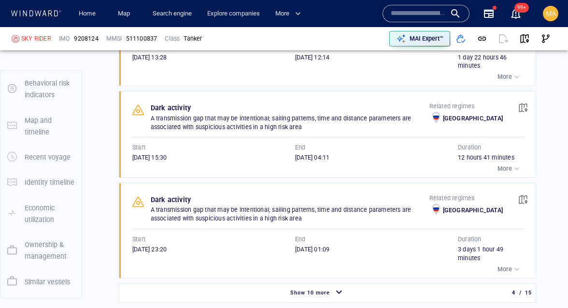
scroll to position [169, 0]
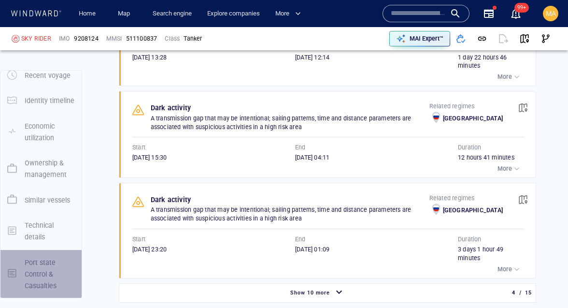
click at [35, 275] on p "Port state Control & Casualties" at bounding box center [50, 273] width 50 height 35
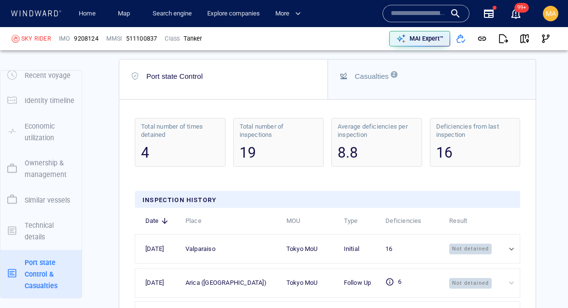
scroll to position [3287, 0]
click at [273, 117] on div "Total number of inspections 19" at bounding box center [278, 141] width 91 height 49
click at [274, 122] on div "Total number of inspections" at bounding box center [278, 130] width 78 height 16
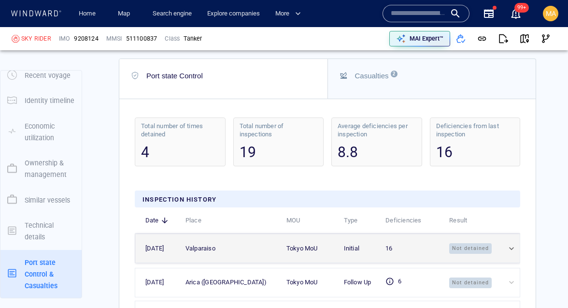
click at [497, 234] on td at bounding box center [508, 248] width 24 height 29
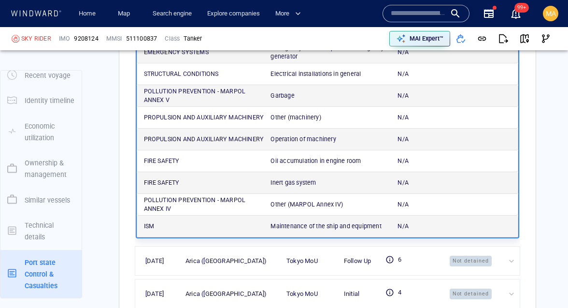
scroll to position [3685, 0]
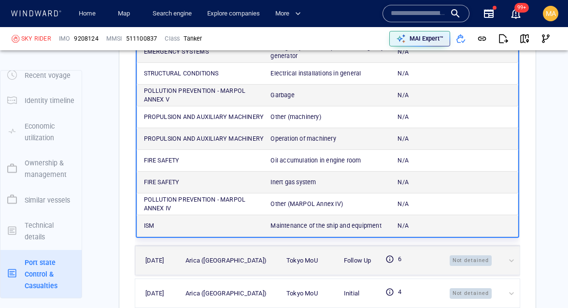
click at [492, 254] on div "Not detained" at bounding box center [472, 259] width 45 height 11
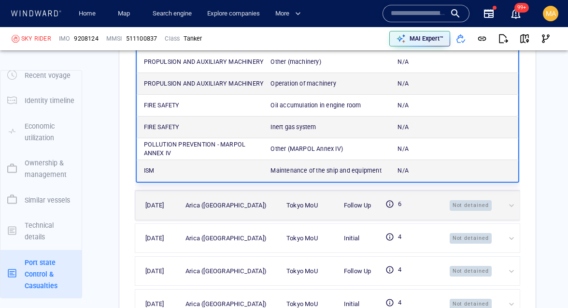
scroll to position [3742, 0]
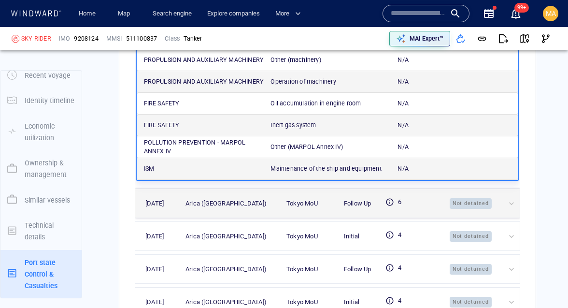
click at [513, 198] on div at bounding box center [511, 203] width 11 height 10
click at [502, 189] on td at bounding box center [507, 203] width 23 height 29
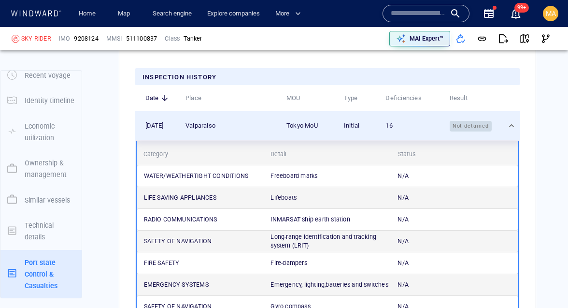
scroll to position [3341, 0]
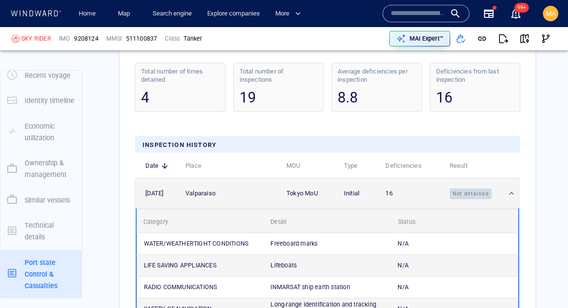
click at [504, 179] on td at bounding box center [507, 193] width 23 height 29
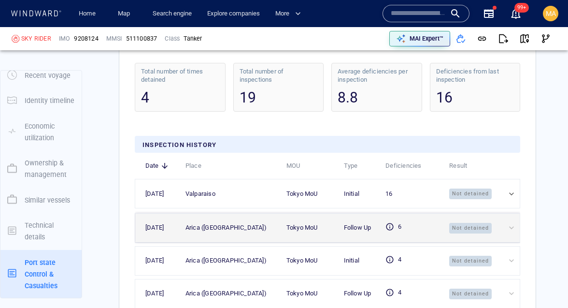
click at [514, 223] on div at bounding box center [511, 228] width 11 height 10
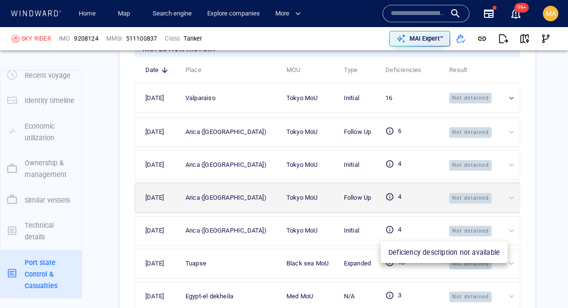
scroll to position [3441, 0]
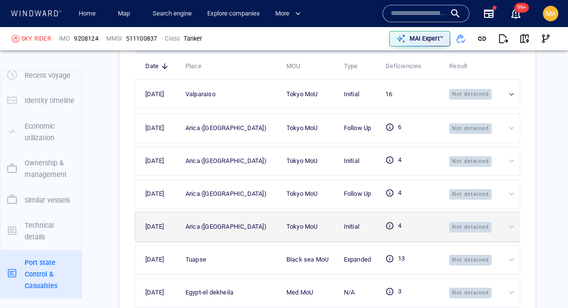
click at [493, 212] on td "Not detained" at bounding box center [467, 226] width 57 height 29
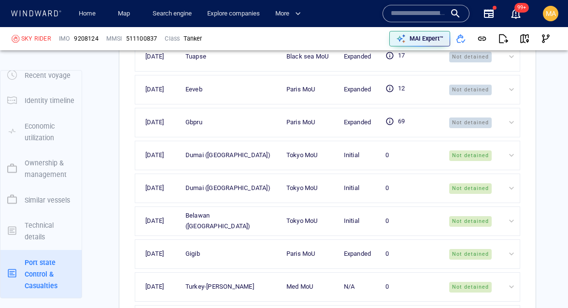
scroll to position [3741, 0]
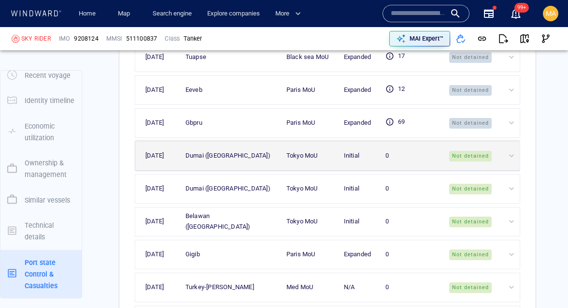
click at [510, 151] on div at bounding box center [511, 156] width 11 height 10
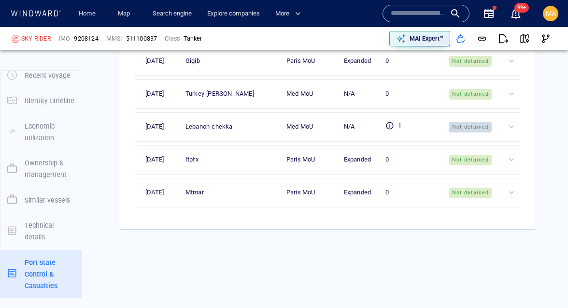
scroll to position [3946, 0]
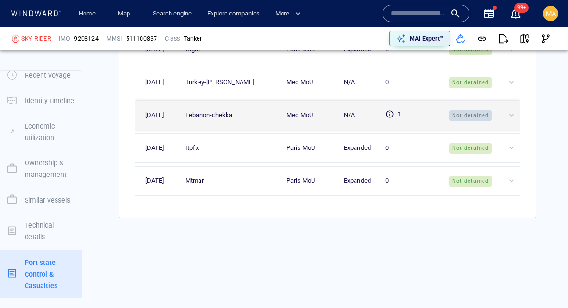
click at [508, 100] on td at bounding box center [508, 114] width 24 height 29
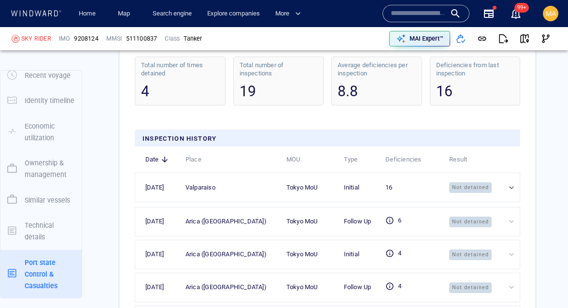
scroll to position [3378, 0]
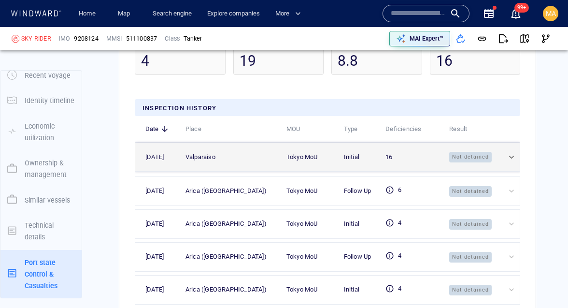
click at [514, 152] on div at bounding box center [511, 157] width 11 height 10
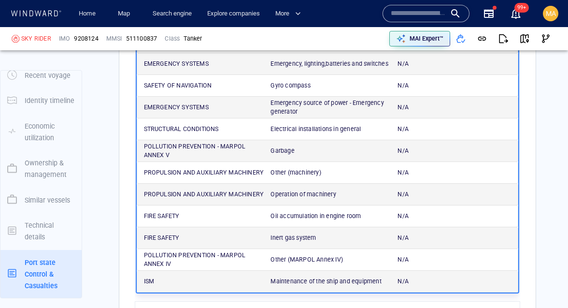
scroll to position [3610, 0]
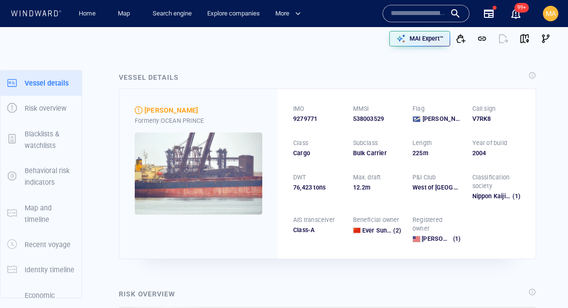
scroll to position [169, 0]
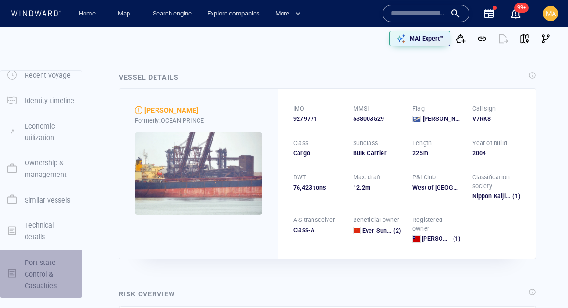
click at [35, 283] on p "Port state Control & Casualties" at bounding box center [50, 273] width 50 height 35
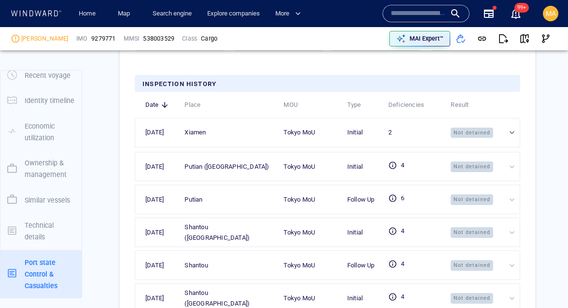
scroll to position [2711, 0]
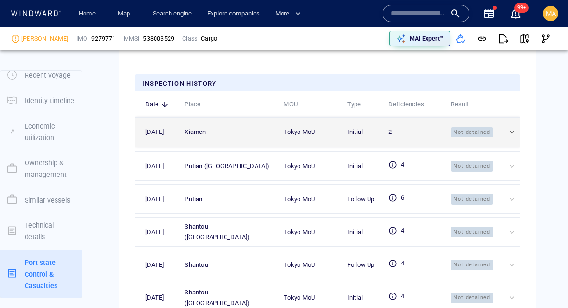
click at [517, 137] on div at bounding box center [512, 132] width 10 height 10
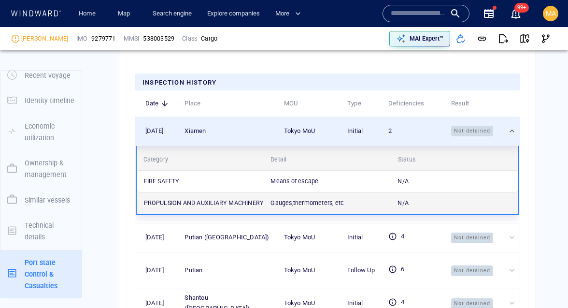
scroll to position [2813, 0]
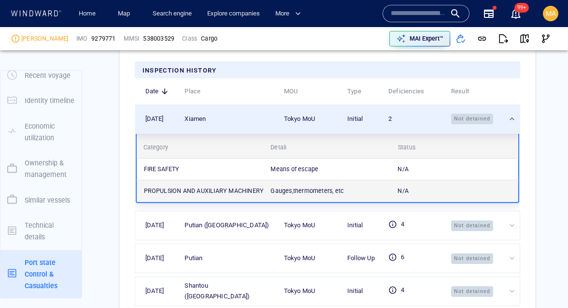
click at [418, 180] on div "N/A" at bounding box center [454, 168] width 127 height 21
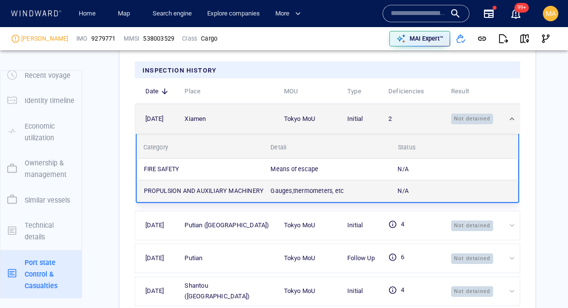
click at [515, 133] on td at bounding box center [508, 118] width 23 height 29
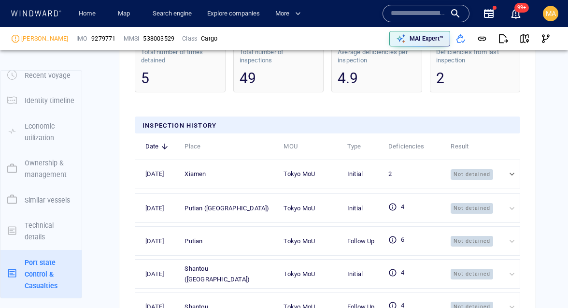
scroll to position [2771, 0]
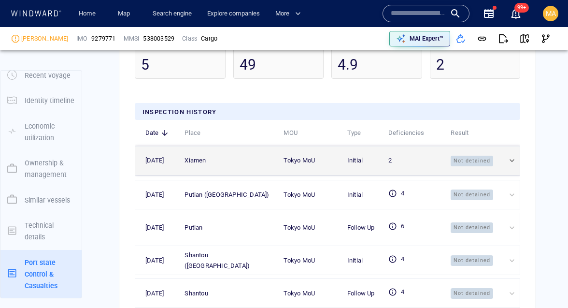
click at [514, 175] on td at bounding box center [508, 160] width 23 height 29
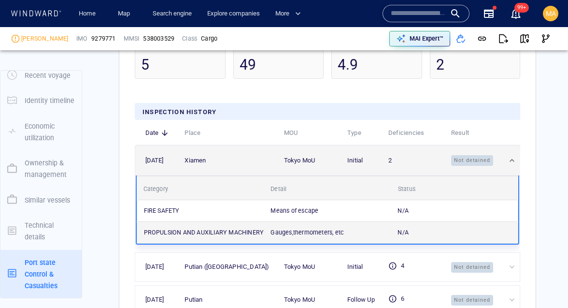
click at [517, 165] on div at bounding box center [512, 160] width 10 height 10
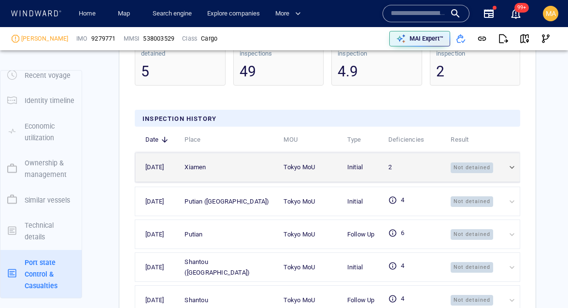
scroll to position [2760, 0]
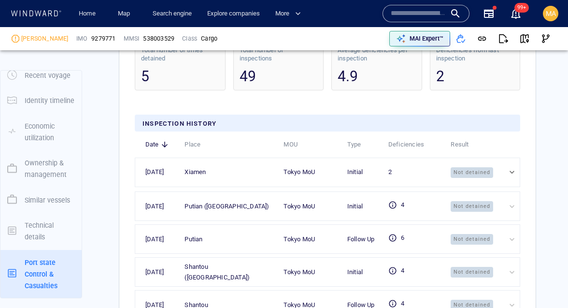
click at [292, 86] on div "49" at bounding box center [278, 76] width 78 height 20
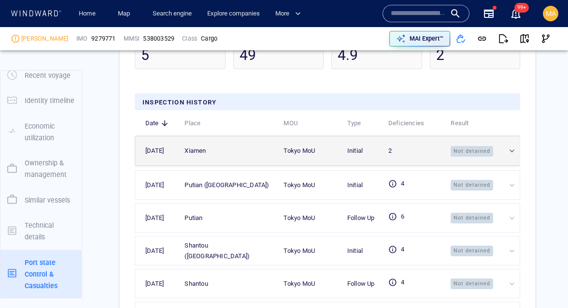
scroll to position [2775, 0]
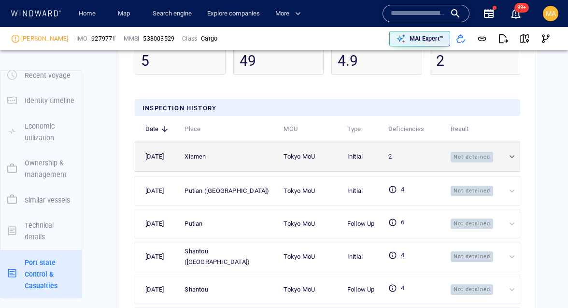
click at [506, 171] on td at bounding box center [508, 156] width 23 height 29
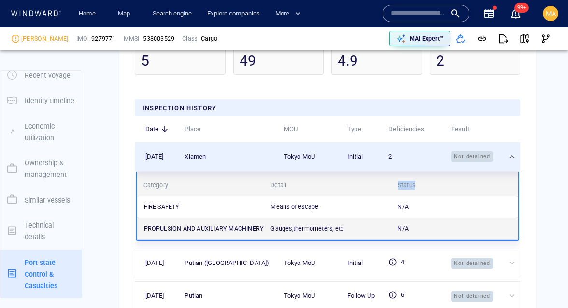
drag, startPoint x: 397, startPoint y: 219, endPoint x: 427, endPoint y: 212, distance: 31.2
click at [428, 196] on div "Status" at bounding box center [454, 184] width 127 height 21
click at [427, 196] on div "Status" at bounding box center [454, 184] width 127 height 21
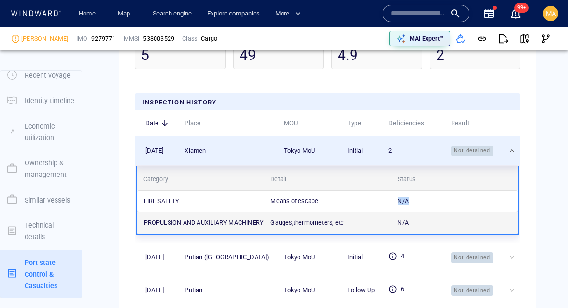
drag, startPoint x: 399, startPoint y: 230, endPoint x: 419, endPoint y: 229, distance: 20.3
click at [419, 211] on div "N/A" at bounding box center [454, 200] width 127 height 21
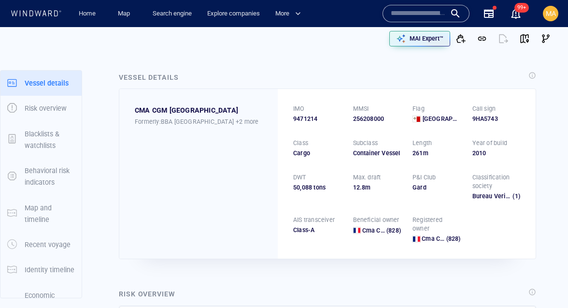
scroll to position [169, 0]
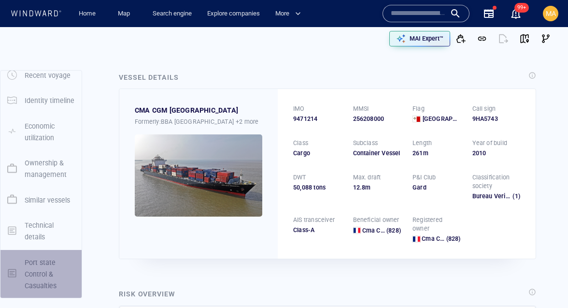
click at [28, 268] on p "Port state Control & Casualties" at bounding box center [50, 273] width 50 height 35
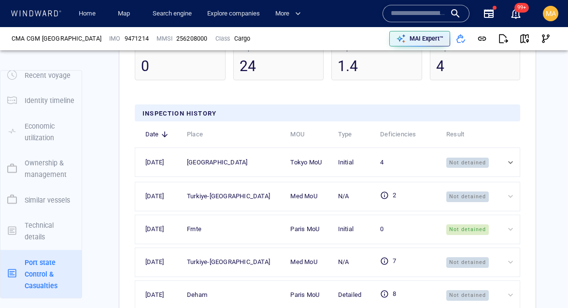
scroll to position [2648, 0]
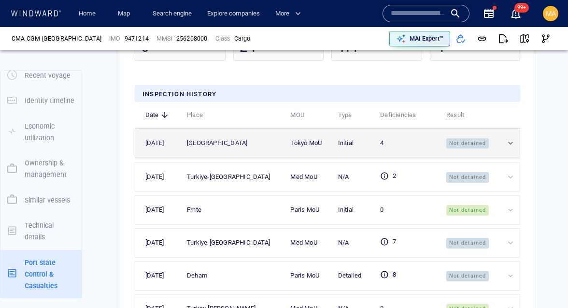
click at [512, 140] on div at bounding box center [512, 143] width 12 height 10
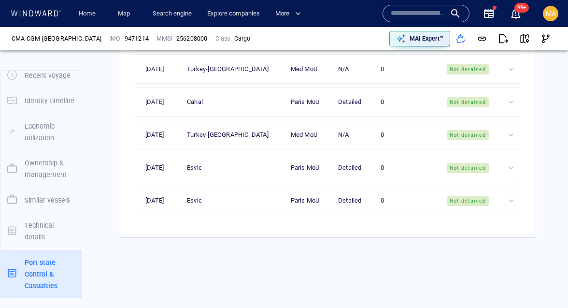
scroll to position [3464, 0]
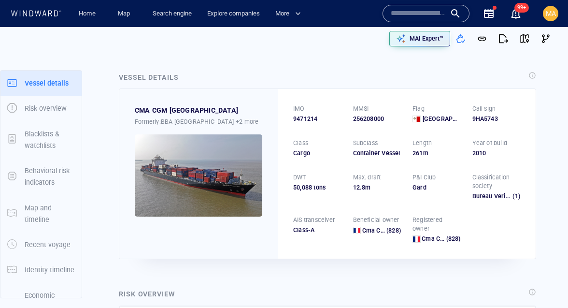
scroll to position [169, 0]
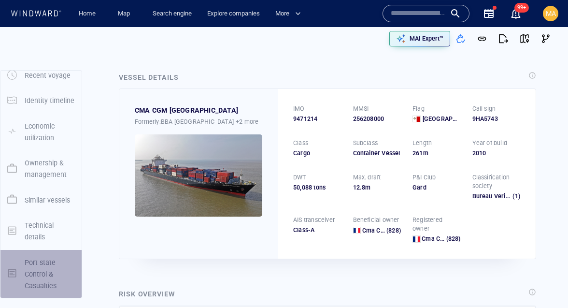
click at [29, 274] on p "Port state Control & Casualties" at bounding box center [50, 273] width 50 height 35
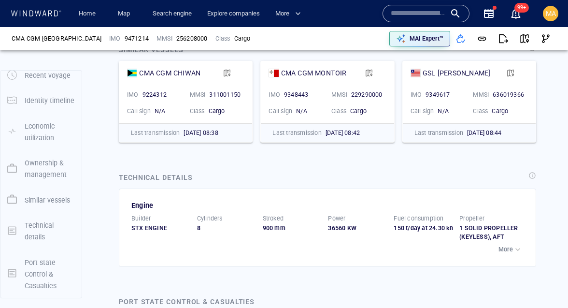
scroll to position [2382, 0]
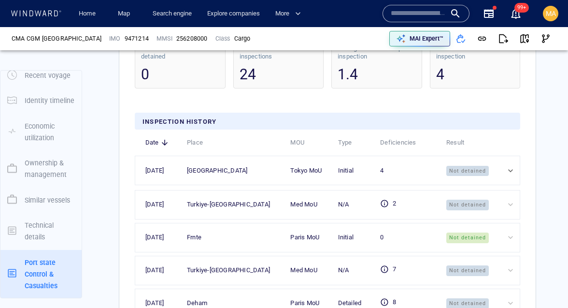
scroll to position [2620, 0]
click at [203, 138] on span "Place" at bounding box center [195, 143] width 16 height 11
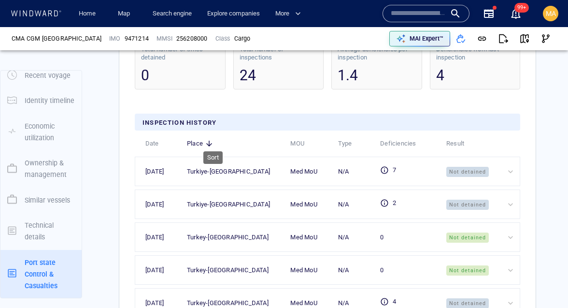
click at [203, 138] on span "Place" at bounding box center [195, 143] width 16 height 11
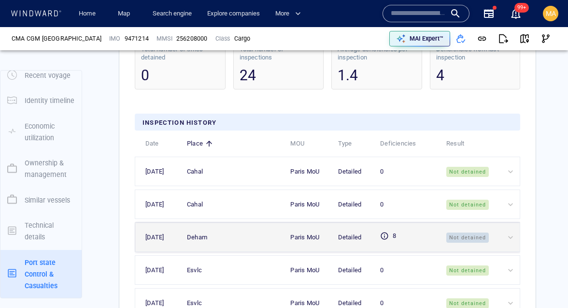
click at [453, 232] on span "Not detained" at bounding box center [467, 237] width 42 height 11
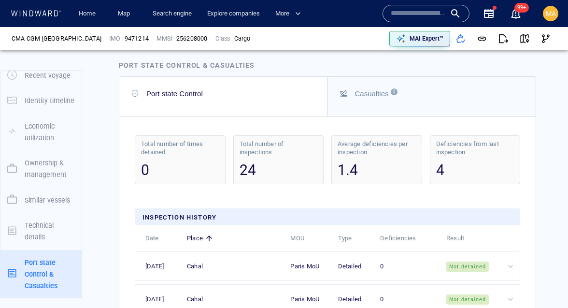
scroll to position [2525, 0]
click at [376, 151] on div "Average deficiencies per inspection 1.4" at bounding box center [376, 159] width 91 height 49
click at [274, 160] on div "24" at bounding box center [278, 170] width 78 height 20
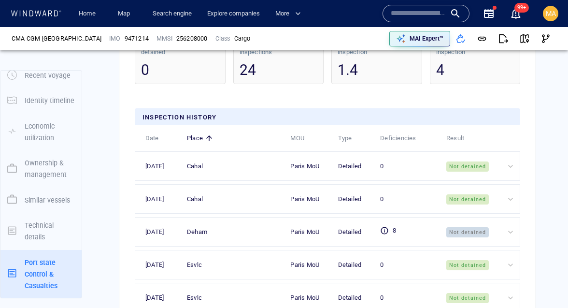
scroll to position [2625, 0]
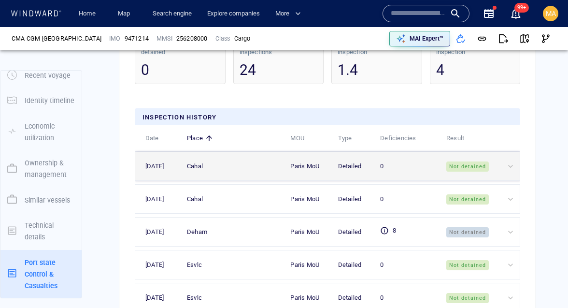
click at [478, 164] on span "Not detained" at bounding box center [467, 166] width 42 height 11
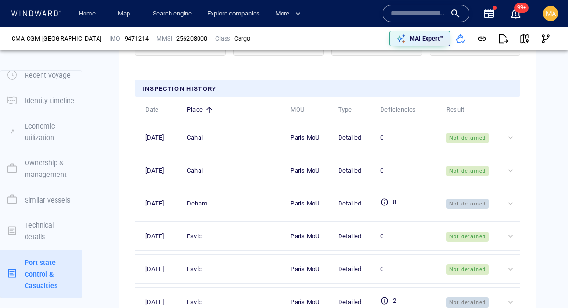
scroll to position [2644, 0]
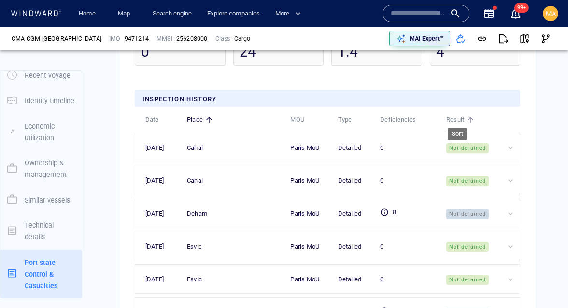
click at [453, 114] on span "Result" at bounding box center [455, 119] width 18 height 11
click at [398, 114] on span "Deficiencies" at bounding box center [398, 119] width 36 height 11
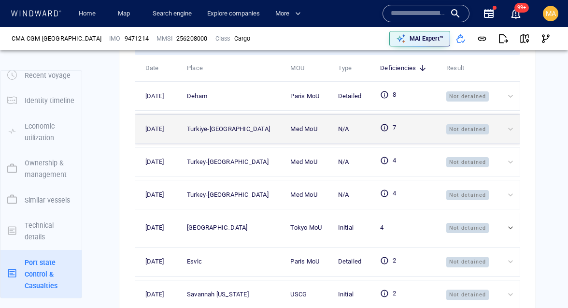
scroll to position [2695, 0]
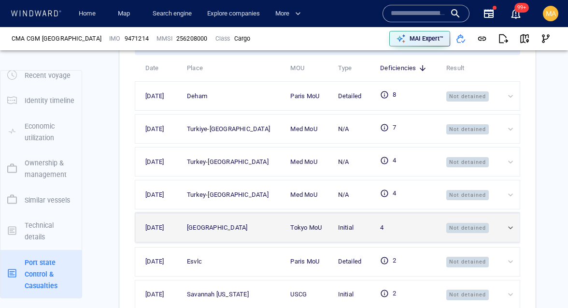
click at [502, 221] on td at bounding box center [507, 227] width 24 height 29
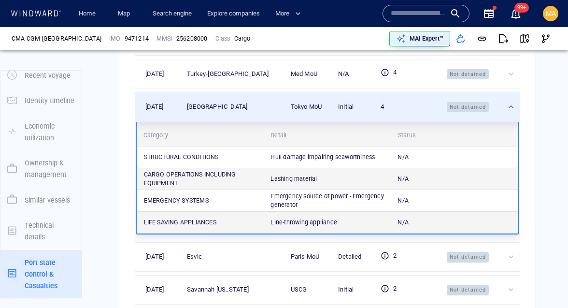
scroll to position [2808, 0]
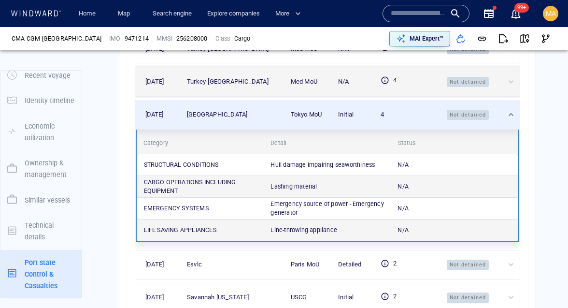
click at [511, 71] on td at bounding box center [508, 81] width 24 height 29
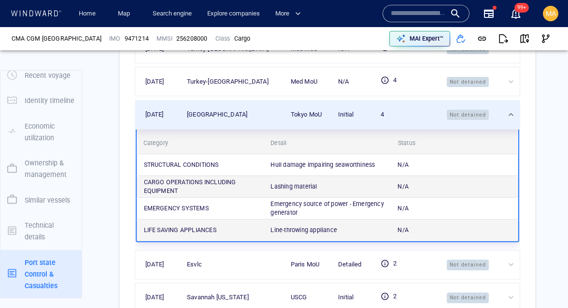
click at [397, 156] on div "N/A" at bounding box center [454, 164] width 127 height 21
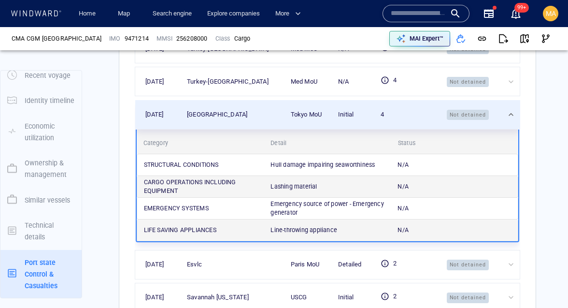
click at [290, 209] on p "Emergency source of power - Emergency generator" at bounding box center [330, 207] width 120 height 17
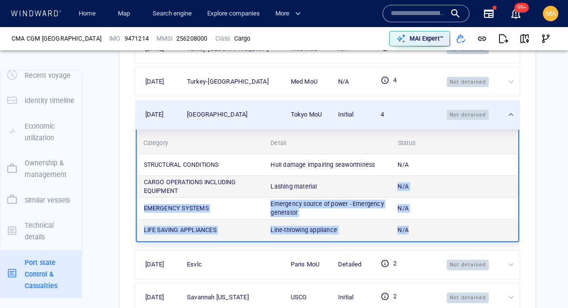
drag, startPoint x: 412, startPoint y: 222, endPoint x: 409, endPoint y: 173, distance: 48.3
click at [410, 173] on div "STRUCTURAL CONDITIONS Hull damage impairing seaworthiness N/A CARGO OPERATIONS …" at bounding box center [328, 197] width 382 height 87
click at [409, 176] on div "N/A" at bounding box center [454, 186] width 127 height 21
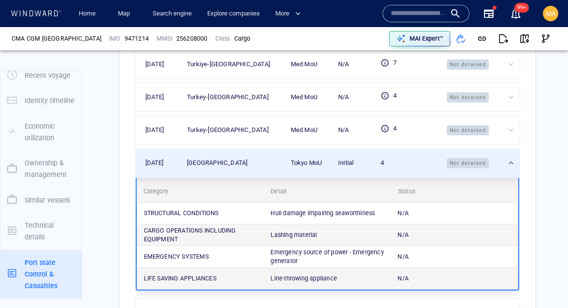
scroll to position [2760, 0]
click at [403, 232] on p "N/A" at bounding box center [402, 234] width 11 height 9
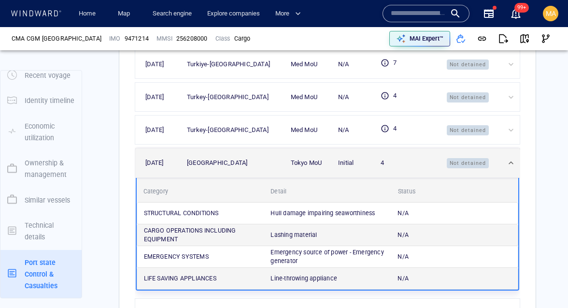
click at [481, 160] on span "Not detained" at bounding box center [468, 163] width 42 height 11
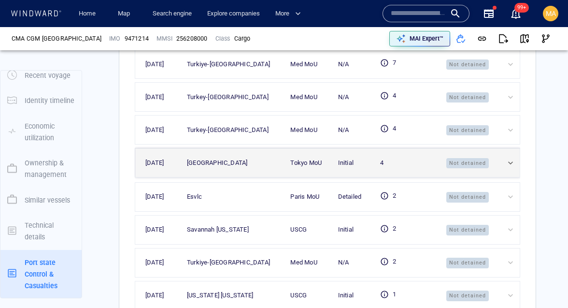
click at [481, 160] on span "Not detained" at bounding box center [467, 163] width 42 height 11
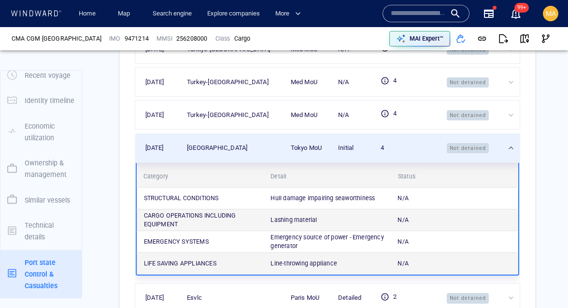
scroll to position [2777, 0]
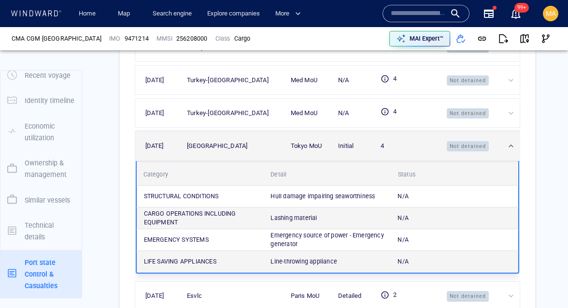
click at [511, 142] on div at bounding box center [512, 146] width 12 height 10
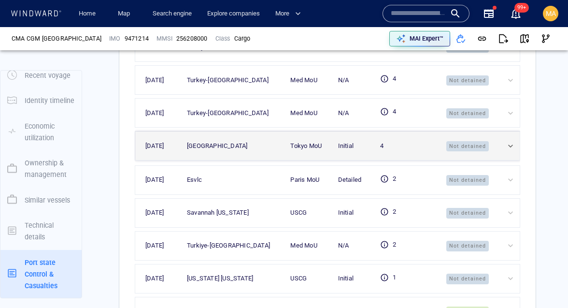
click at [508, 141] on div at bounding box center [512, 146] width 12 height 10
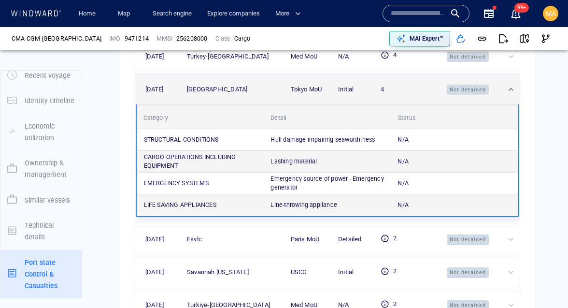
scroll to position [2832, 0]
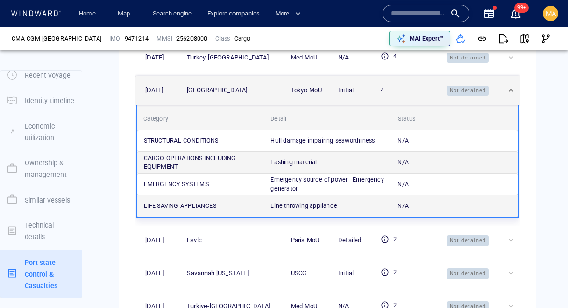
click at [510, 80] on td at bounding box center [508, 90] width 24 height 29
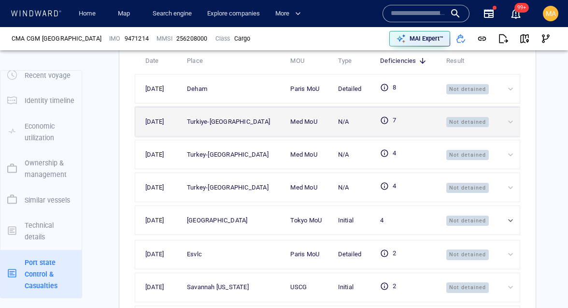
scroll to position [2742, 0]
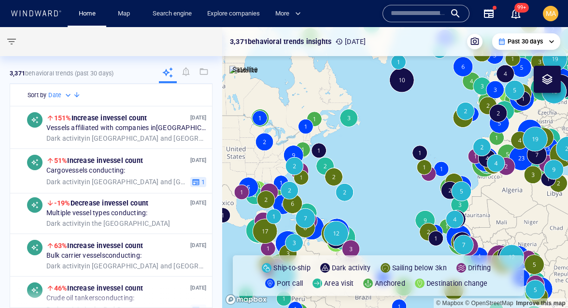
click at [414, 15] on input "text" at bounding box center [418, 13] width 55 height 14
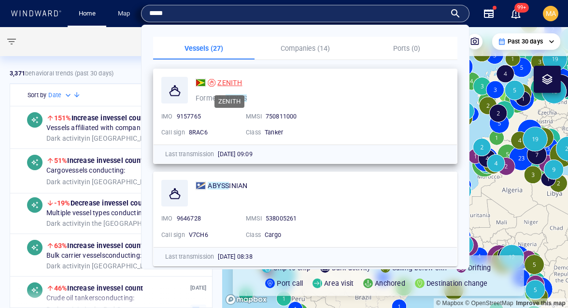
type input "*****"
click at [233, 83] on span "ZENITH" at bounding box center [229, 83] width 25 height 8
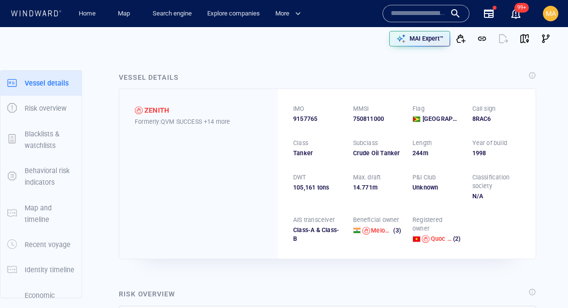
scroll to position [169, 0]
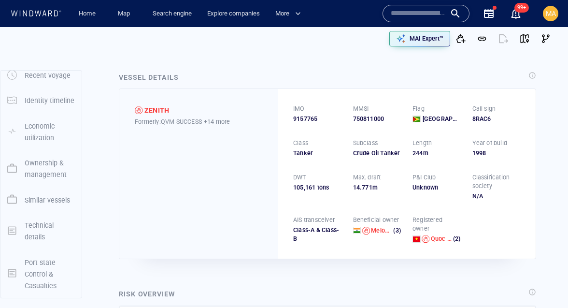
click at [33, 266] on p "Port state Control & Casualties" at bounding box center [50, 273] width 50 height 35
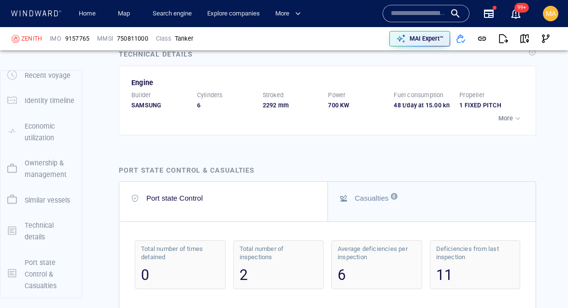
scroll to position [2993, 0]
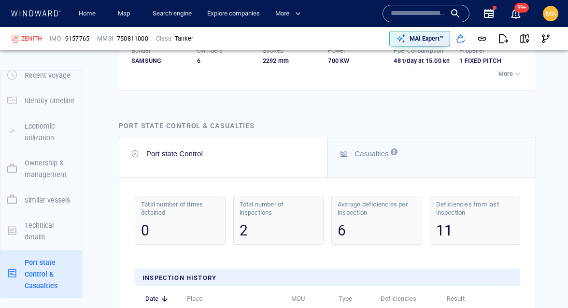
click at [440, 17] on input "text" at bounding box center [418, 13] width 55 height 14
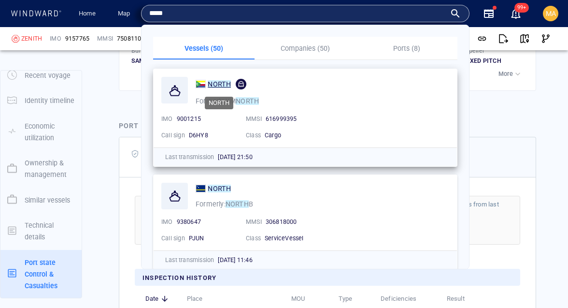
type input "*****"
click at [219, 84] on mark "NORTH" at bounding box center [219, 84] width 23 height 8
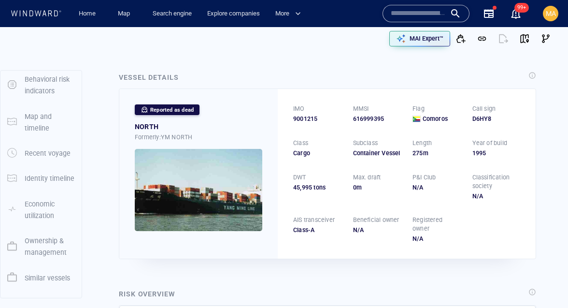
scroll to position [169, 0]
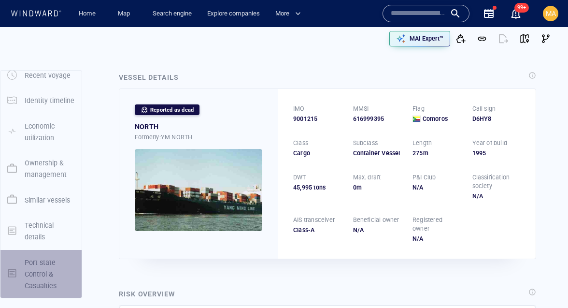
click at [42, 278] on p "Port state Control & Casualties" at bounding box center [50, 273] width 50 height 35
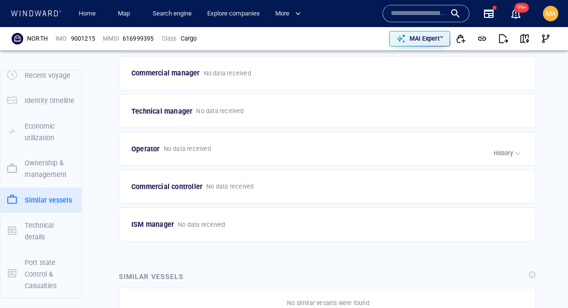
scroll to position [1886, 0]
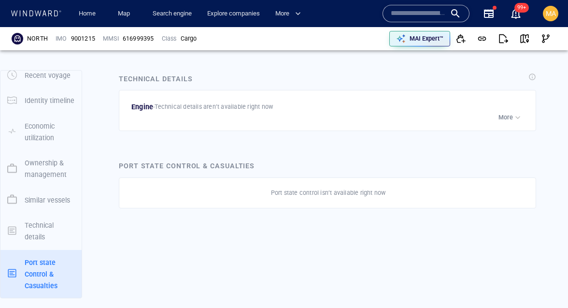
click at [408, 12] on input "text" at bounding box center [418, 13] width 55 height 14
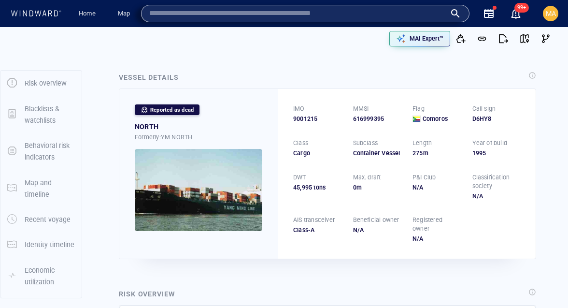
scroll to position [0, 0]
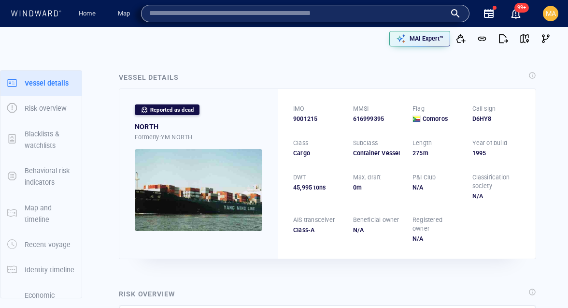
click at [166, 108] on div "Reported as dead" at bounding box center [167, 109] width 65 height 11
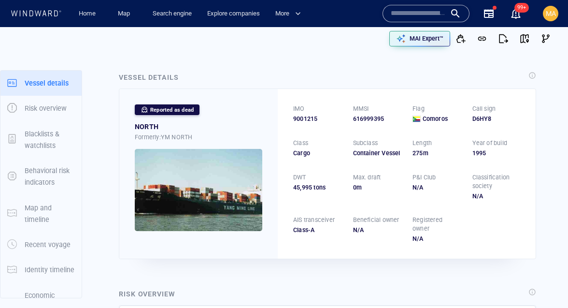
click at [159, 108] on div "Reported as dead" at bounding box center [167, 109] width 65 height 11
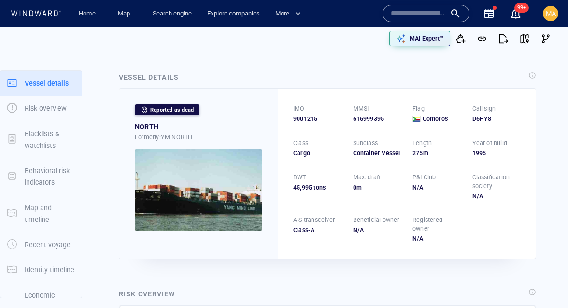
click at [253, 105] on div "Reported as dead NORTH Formerly: YM NORTH" at bounding box center [198, 173] width 158 height 169
click at [209, 112] on div "Reported as dead NORTH Formerly: YM NORTH" at bounding box center [198, 173] width 158 height 169
drag, startPoint x: 209, startPoint y: 112, endPoint x: 203, endPoint y: 112, distance: 6.3
click at [208, 112] on div "Reported as dead NORTH Formerly: YM NORTH" at bounding box center [198, 173] width 158 height 169
click at [203, 112] on div "Reported as dead NORTH Formerly: YM NORTH" at bounding box center [198, 173] width 158 height 169
